Goal: Navigation & Orientation: Find specific page/section

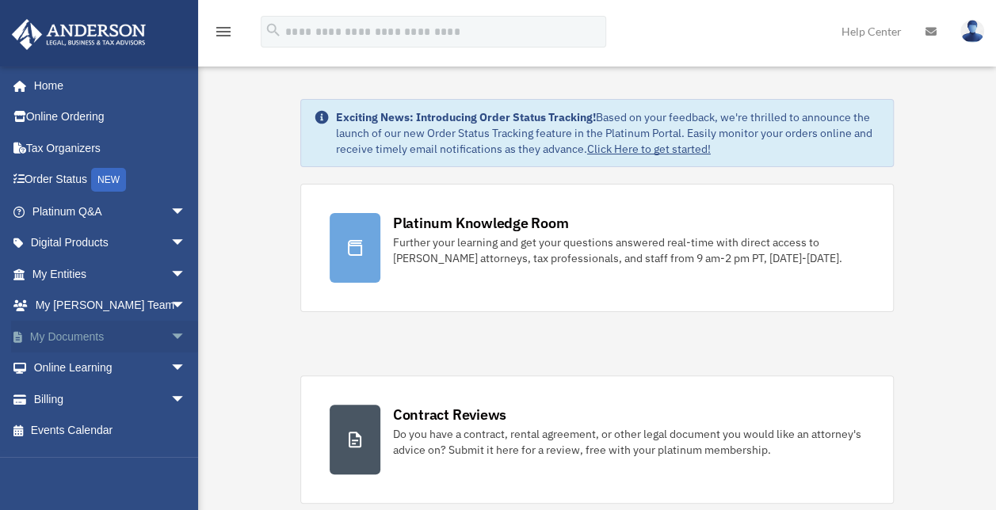
click at [170, 342] on span "arrow_drop_down" at bounding box center [186, 337] width 32 height 32
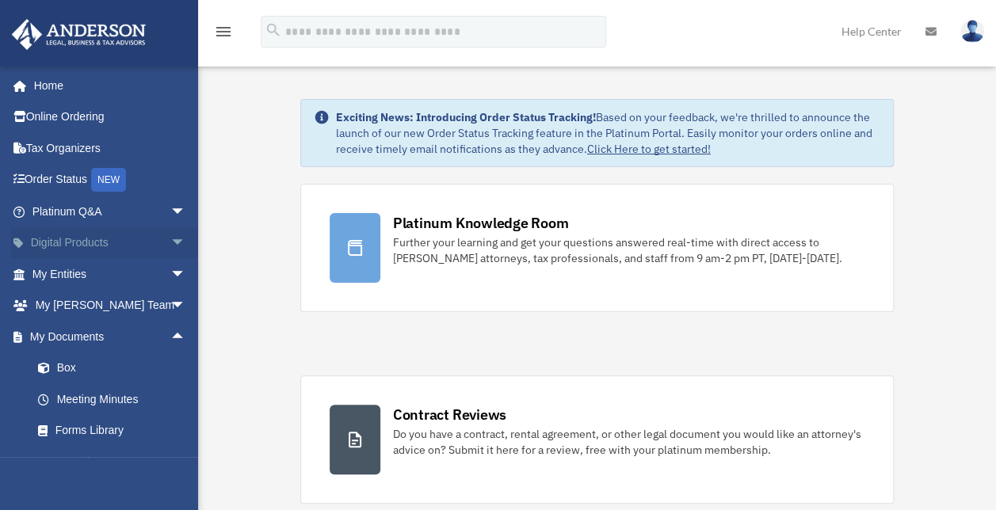
click at [170, 246] on span "arrow_drop_down" at bounding box center [186, 243] width 32 height 32
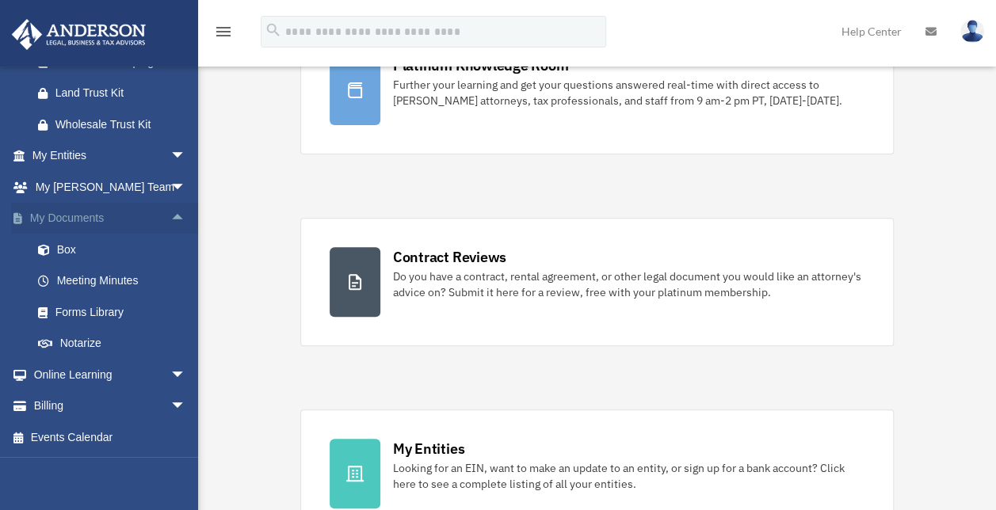
scroll to position [158, 0]
click at [71, 254] on link "Box" at bounding box center [116, 250] width 188 height 32
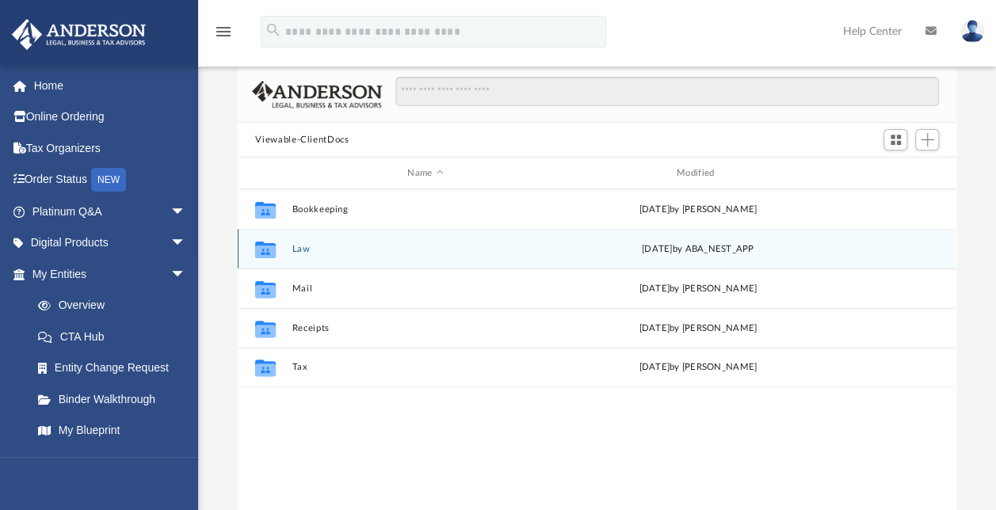
scroll to position [79, 0]
click at [299, 244] on button "Law" at bounding box center [425, 248] width 266 height 10
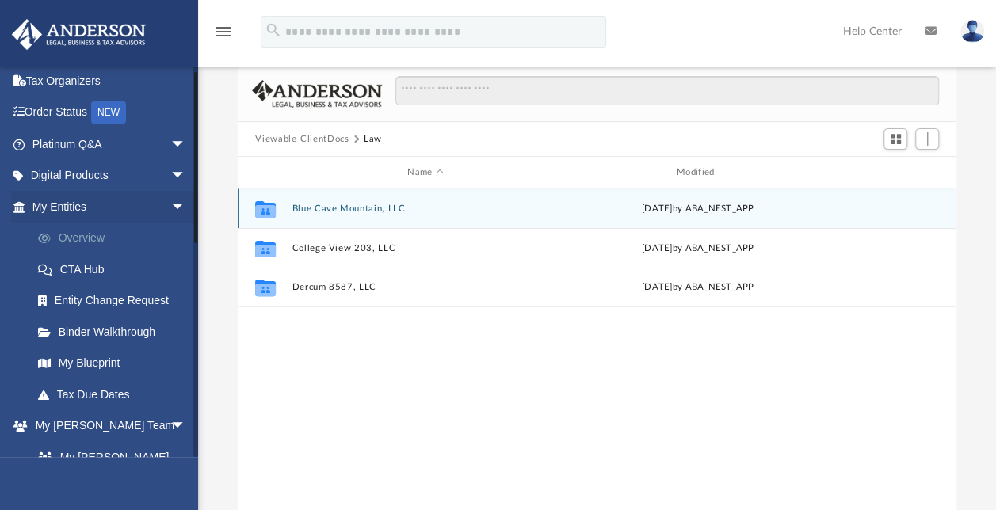
scroll to position [81, 0]
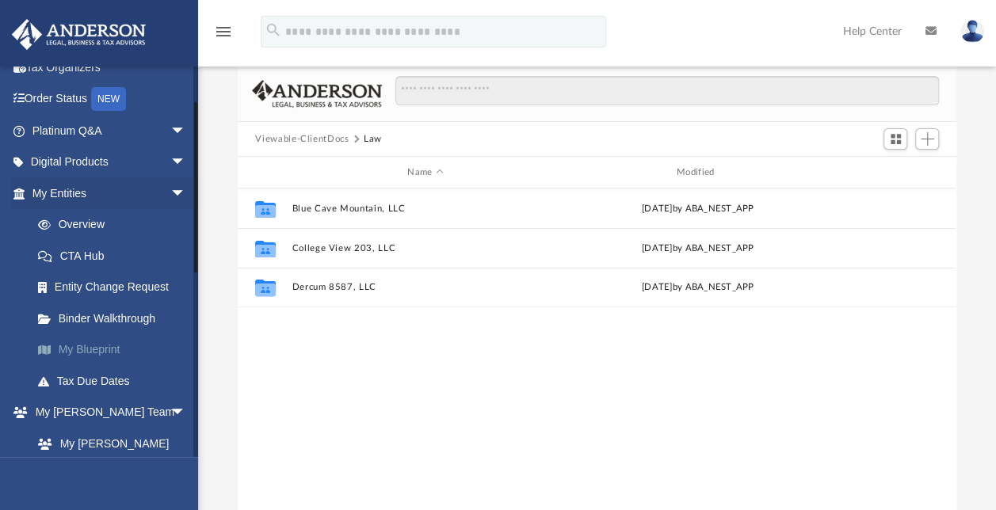
click at [101, 349] on link "My Blueprint" at bounding box center [116, 350] width 188 height 32
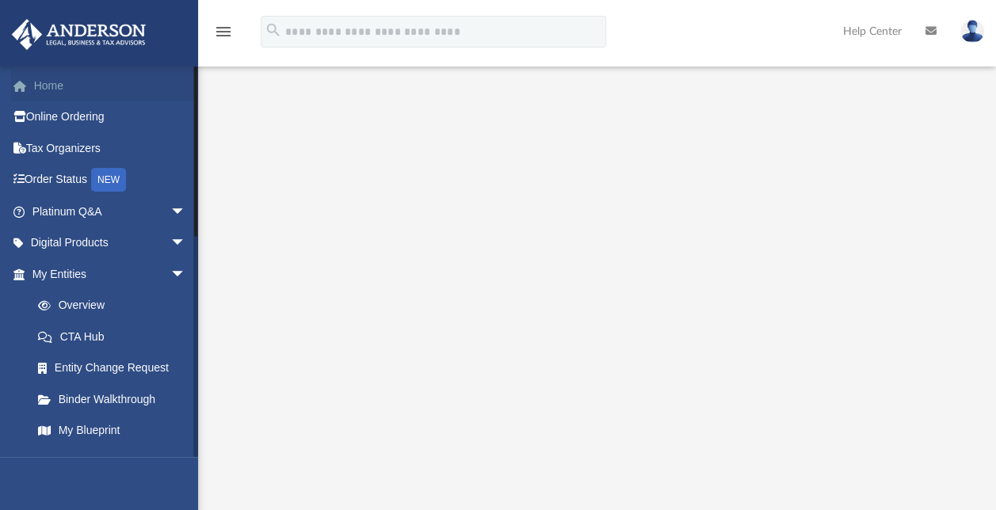
click at [49, 84] on link "Home" at bounding box center [110, 86] width 199 height 32
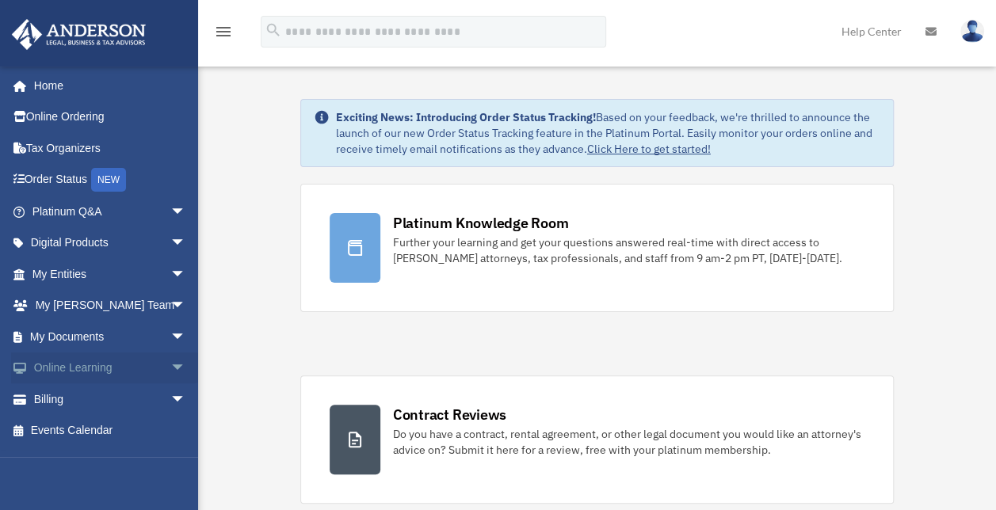
click at [170, 376] on span "arrow_drop_down" at bounding box center [186, 369] width 32 height 32
